Goal: Obtain resource: Download file/media

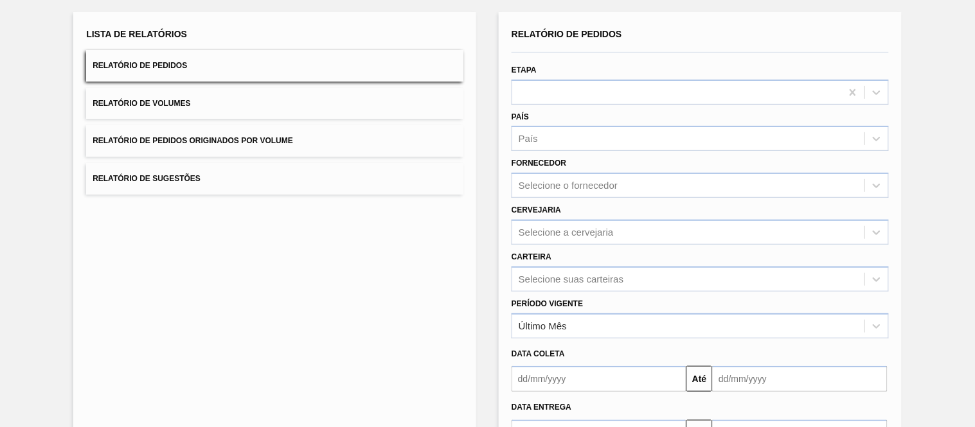
scroll to position [143, 0]
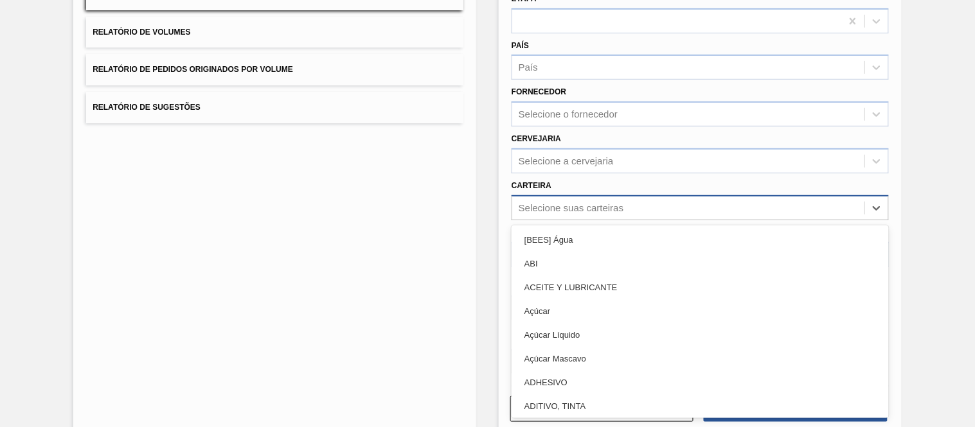
click at [544, 206] on div "Selecione suas carteiras" at bounding box center [571, 207] width 105 height 11
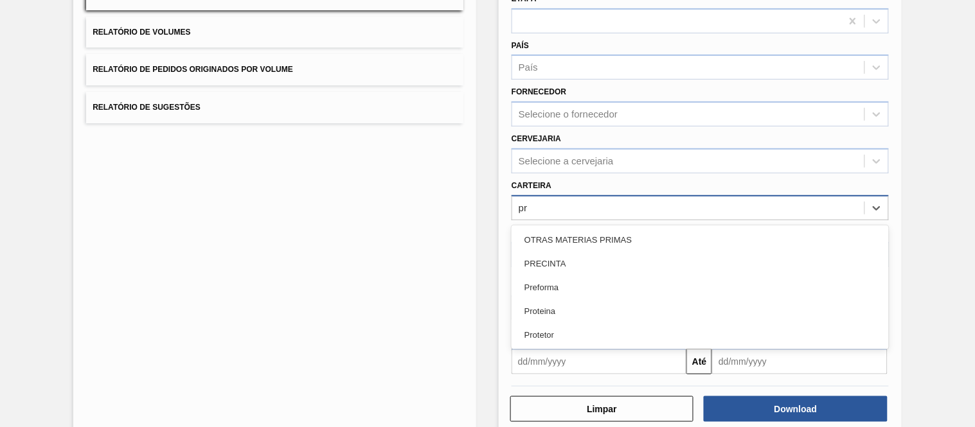
type input "pre"
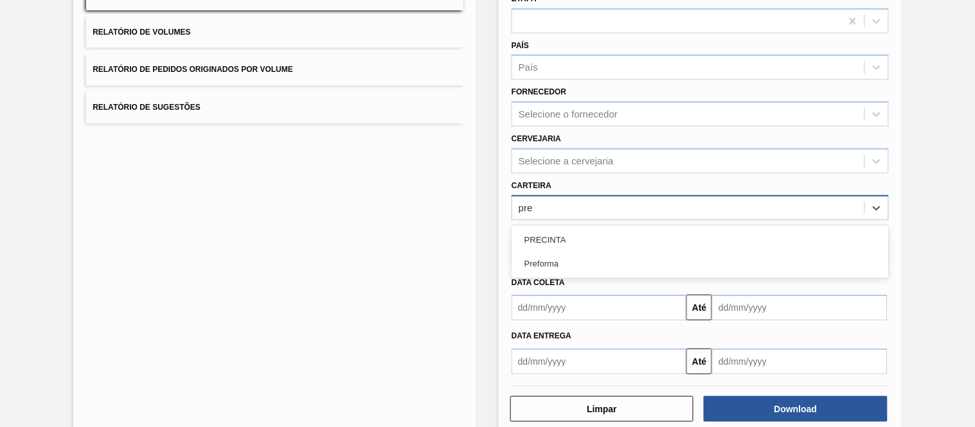
drag, startPoint x: 532, startPoint y: 267, endPoint x: 541, endPoint y: 255, distance: 14.8
click at [532, 267] on div "Preforma" at bounding box center [700, 264] width 377 height 24
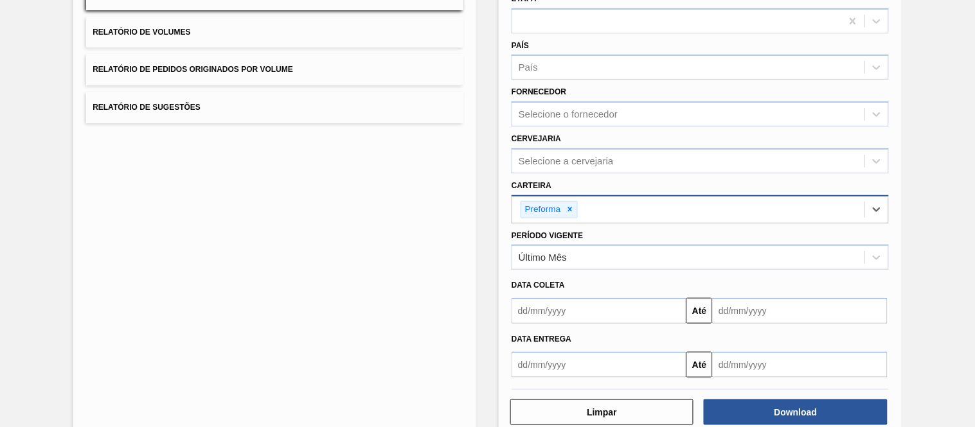
click at [561, 310] on input "text" at bounding box center [599, 311] width 175 height 26
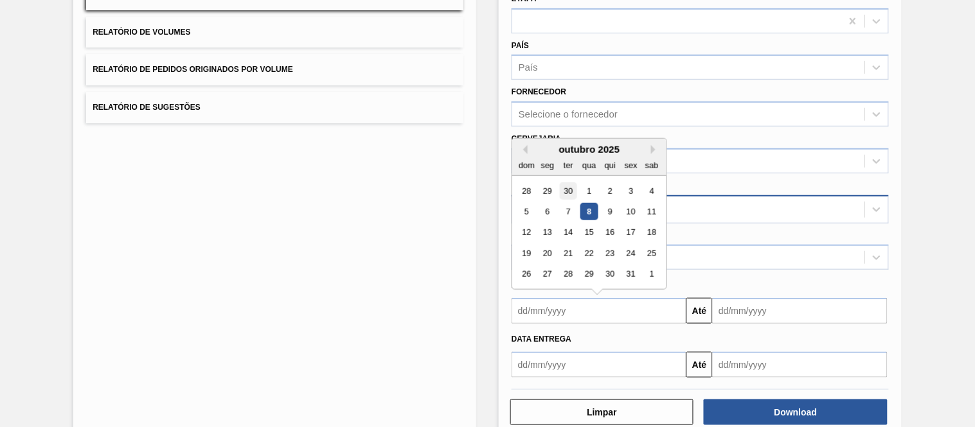
type input "[DATE]"
click at [753, 305] on input "text" at bounding box center [799, 311] width 175 height 26
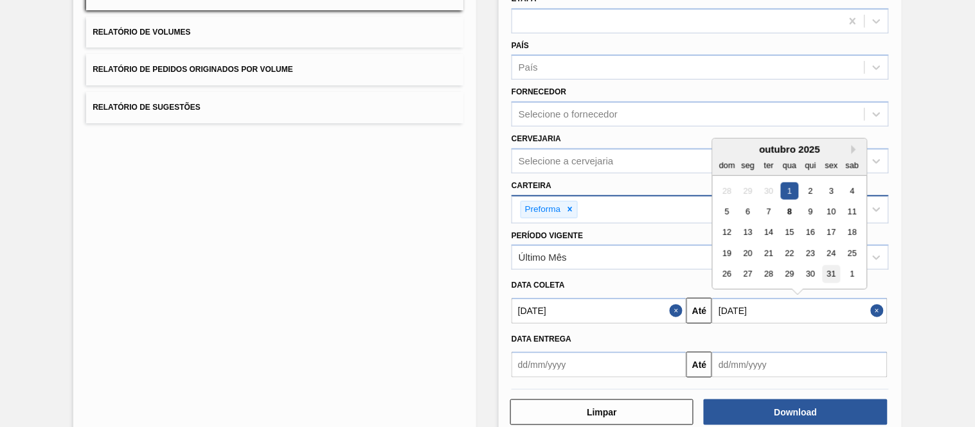
click at [831, 272] on div "31" at bounding box center [831, 274] width 17 height 17
type input "[DATE]"
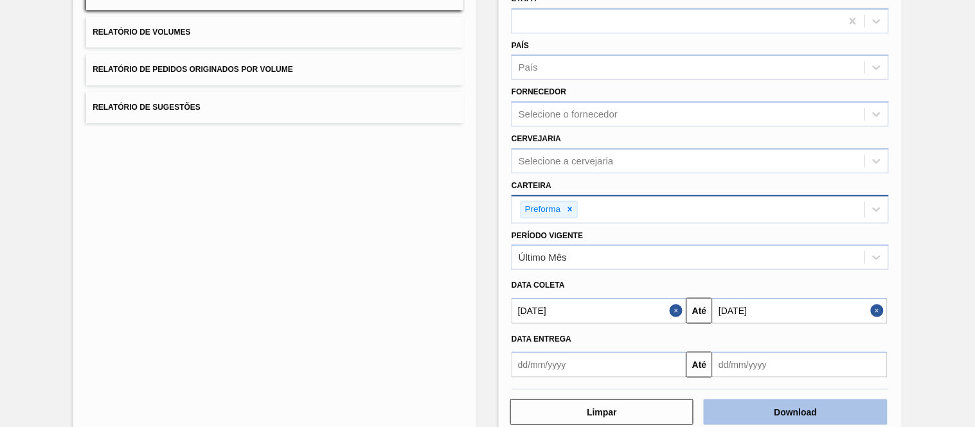
click at [787, 406] on button "Download" at bounding box center [795, 413] width 183 height 26
